Goal: Information Seeking & Learning: Learn about a topic

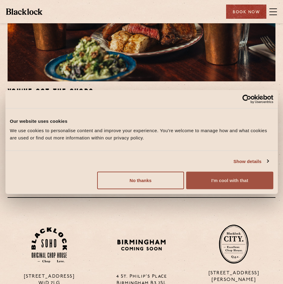
click at [227, 182] on button "I'm cool with that" at bounding box center [229, 181] width 87 height 18
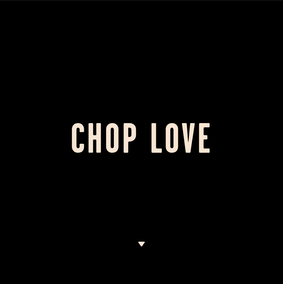
click at [164, 126] on h1 "Chop Love" at bounding box center [141, 142] width 283 height 33
click at [160, 133] on h1 "Chop Love" at bounding box center [141, 142] width 283 height 33
click at [142, 243] on img at bounding box center [142, 244] width 8 height 5
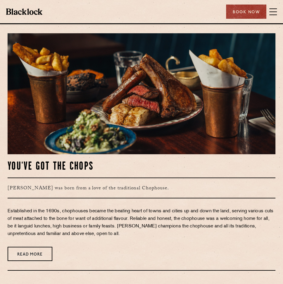
scroll to position [261, 0]
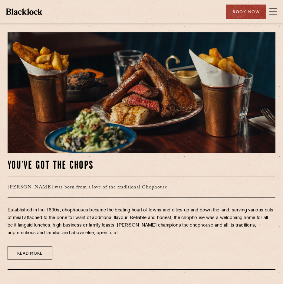
click at [273, 12] on span at bounding box center [273, 11] width 8 height 9
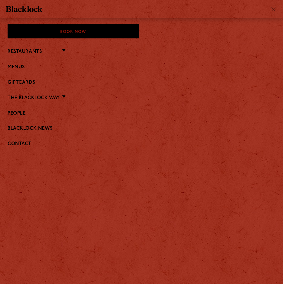
click at [15, 67] on link "Menus" at bounding box center [142, 67] width 268 height 6
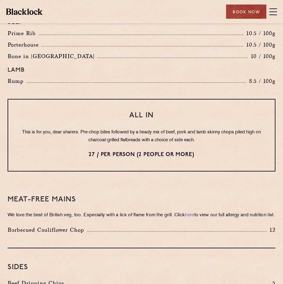
scroll to position [817, 0]
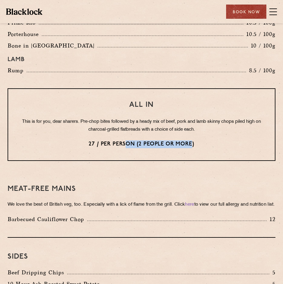
drag, startPoint x: 194, startPoint y: 148, endPoint x: 126, endPoint y: 148, distance: 67.8
click at [126, 148] on p "27 / per person (2 people or more)" at bounding box center [141, 144] width 242 height 8
drag, startPoint x: 126, startPoint y: 148, endPoint x: 167, endPoint y: 144, distance: 41.0
click at [167, 144] on p "27 / per person (2 people or more)" at bounding box center [141, 144] width 242 height 8
drag, startPoint x: 193, startPoint y: 141, endPoint x: 122, endPoint y: 142, distance: 71.4
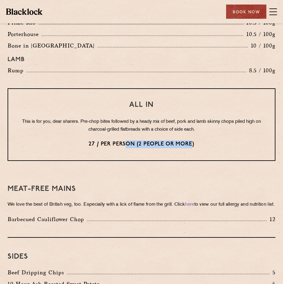
click at [122, 142] on p "27 / per person (2 people or more)" at bounding box center [141, 144] width 242 height 8
drag, startPoint x: 122, startPoint y: 142, endPoint x: 149, endPoint y: 130, distance: 29.6
click at [149, 131] on p "This is for you, dear sharers. Pre-chop bites followed by a heady mix of beef, …" at bounding box center [141, 126] width 242 height 16
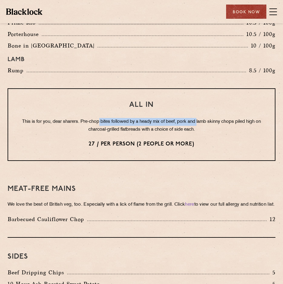
drag, startPoint x: 199, startPoint y: 124, endPoint x: 101, endPoint y: 122, distance: 98.4
click at [101, 122] on p "This is for you, dear sharers. Pre-chop bites followed by a heady mix of beef, …" at bounding box center [141, 126] width 242 height 16
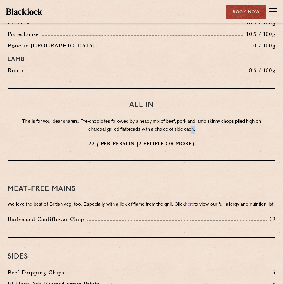
drag, startPoint x: 200, startPoint y: 130, endPoint x: 139, endPoint y: 112, distance: 63.2
click at [145, 115] on div "All In This is for you, dear sharers. Pre-chop bites followed by a heady mix of…" at bounding box center [142, 124] width 268 height 73
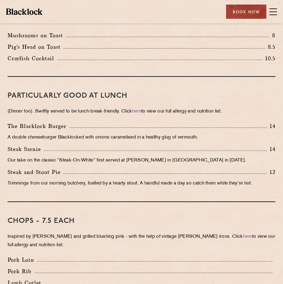
scroll to position [272, 0]
